Goal: Navigation & Orientation: Find specific page/section

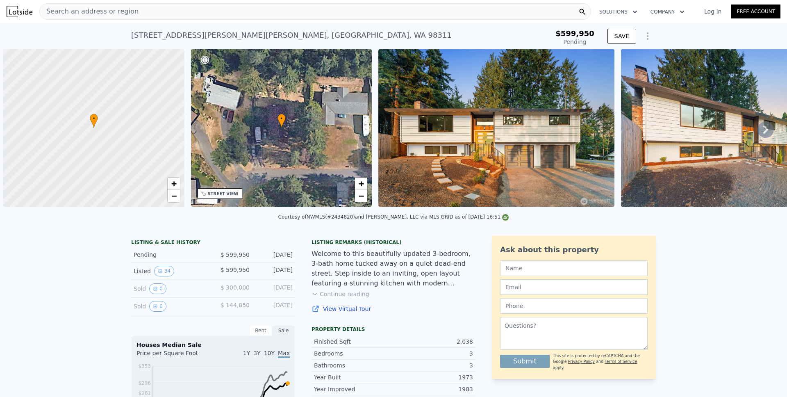
scroll to position [0, 3]
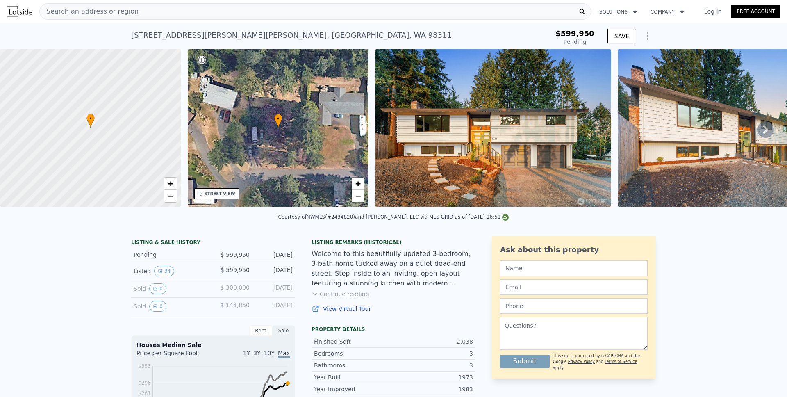
click at [440, 155] on img at bounding box center [493, 127] width 236 height 157
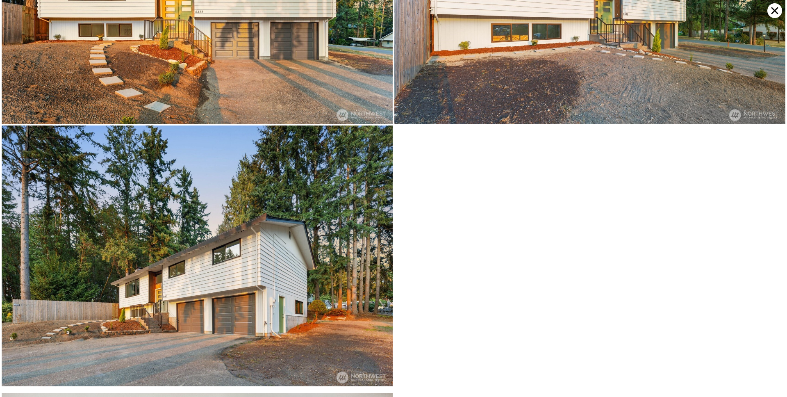
scroll to position [262, 0]
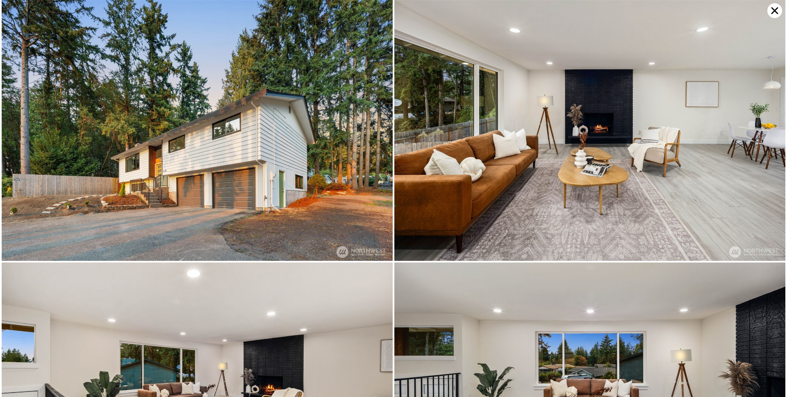
click at [273, 163] on img at bounding box center [197, 130] width 391 height 261
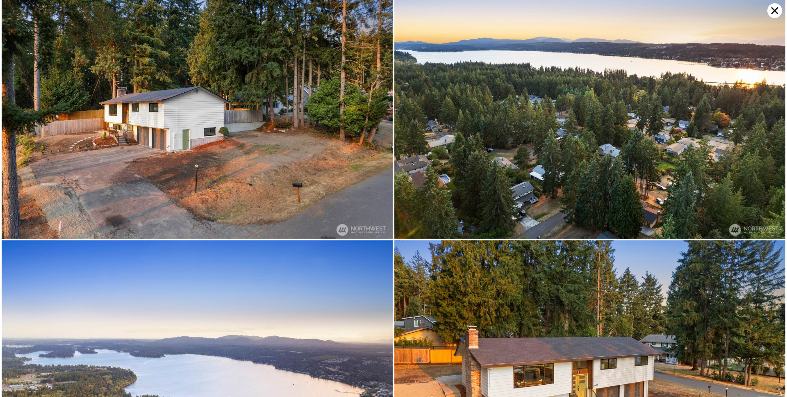
scroll to position [3933, 0]
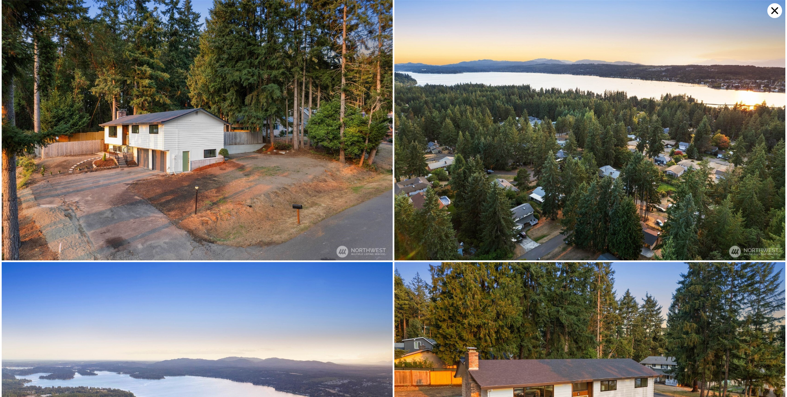
click at [170, 191] on img at bounding box center [197, 130] width 391 height 260
click at [130, 151] on img at bounding box center [197, 130] width 391 height 260
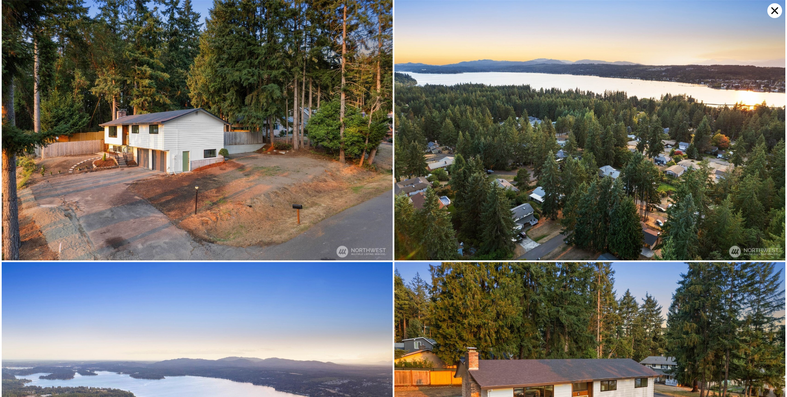
click at [130, 151] on img at bounding box center [197, 130] width 391 height 260
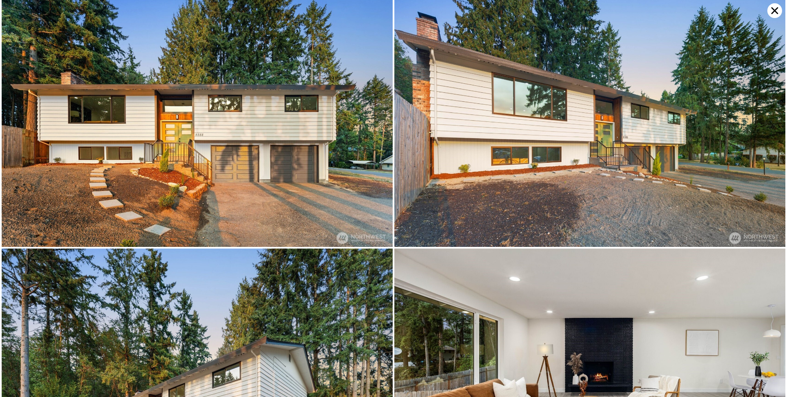
scroll to position [0, 0]
